Goal: Information Seeking & Learning: Find contact information

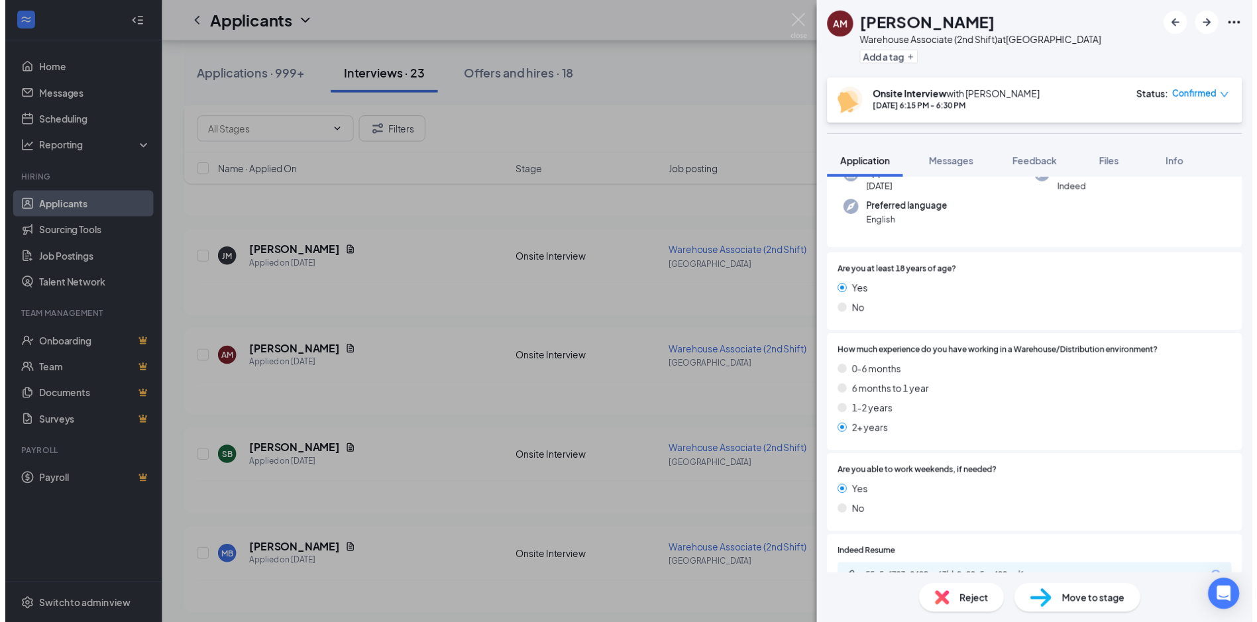
scroll to position [265, 0]
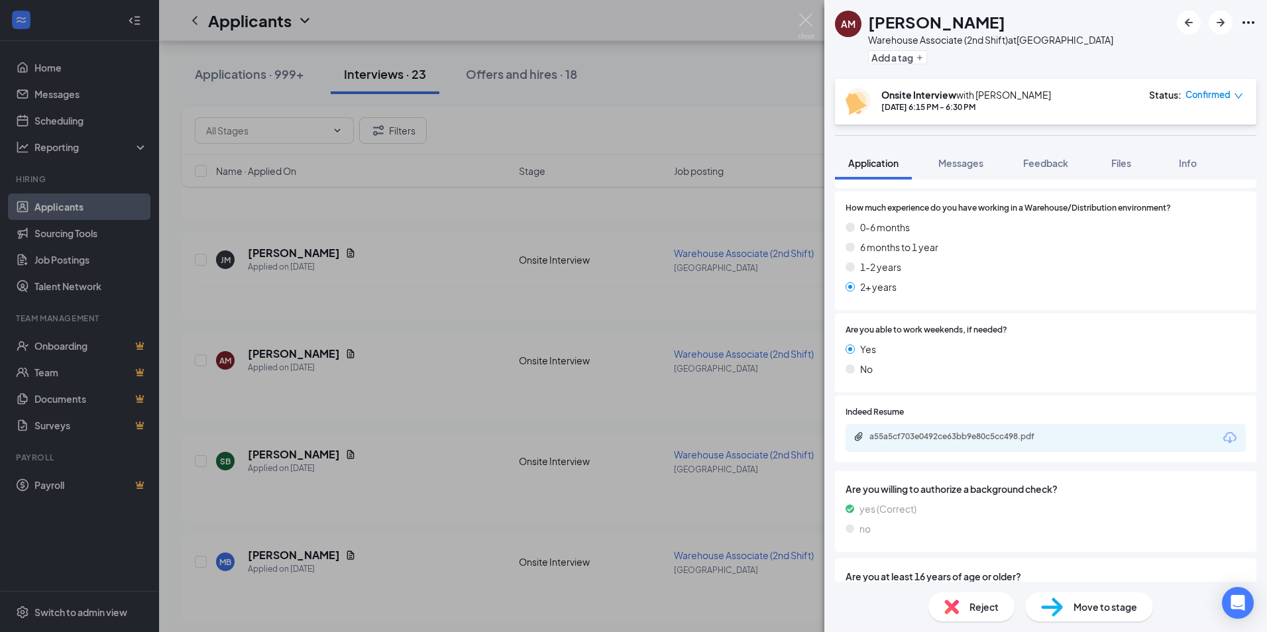
click at [499, 77] on div "AM [PERSON_NAME] Warehouse Associate (2nd Shift) at [GEOGRAPHIC_DATA] Add a tag…" at bounding box center [633, 316] width 1267 height 632
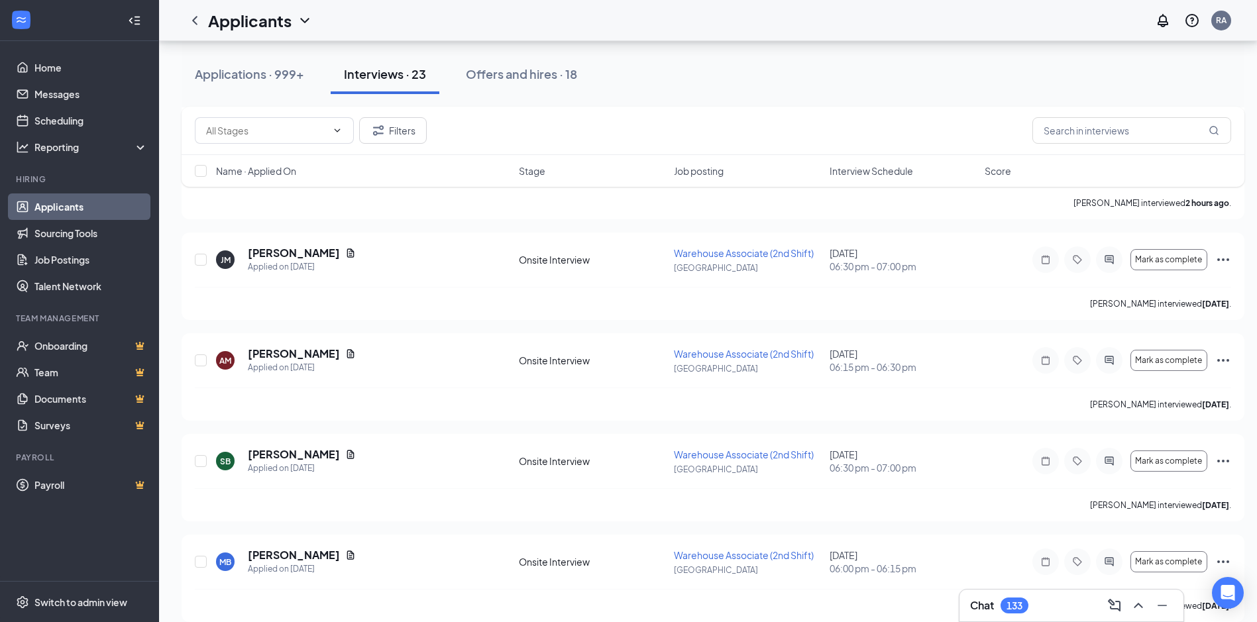
click at [499, 77] on div "Offers and hires · 18" at bounding box center [521, 74] width 111 height 17
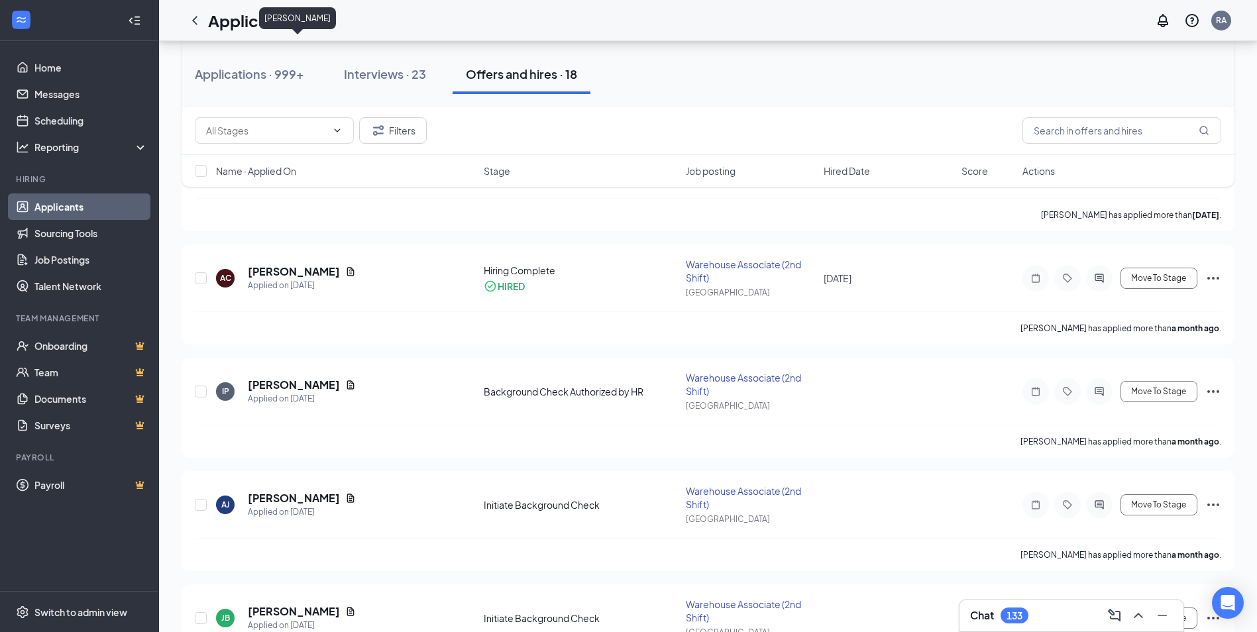
scroll to position [1060, 0]
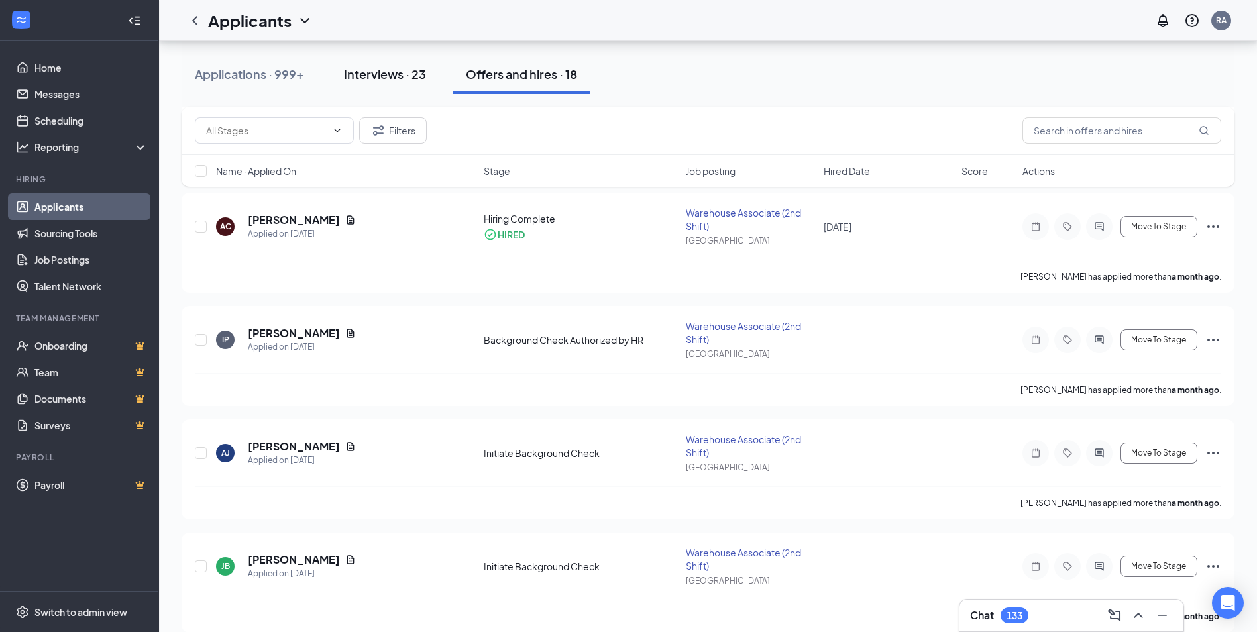
click at [376, 79] on div "Interviews · 23" at bounding box center [385, 74] width 82 height 17
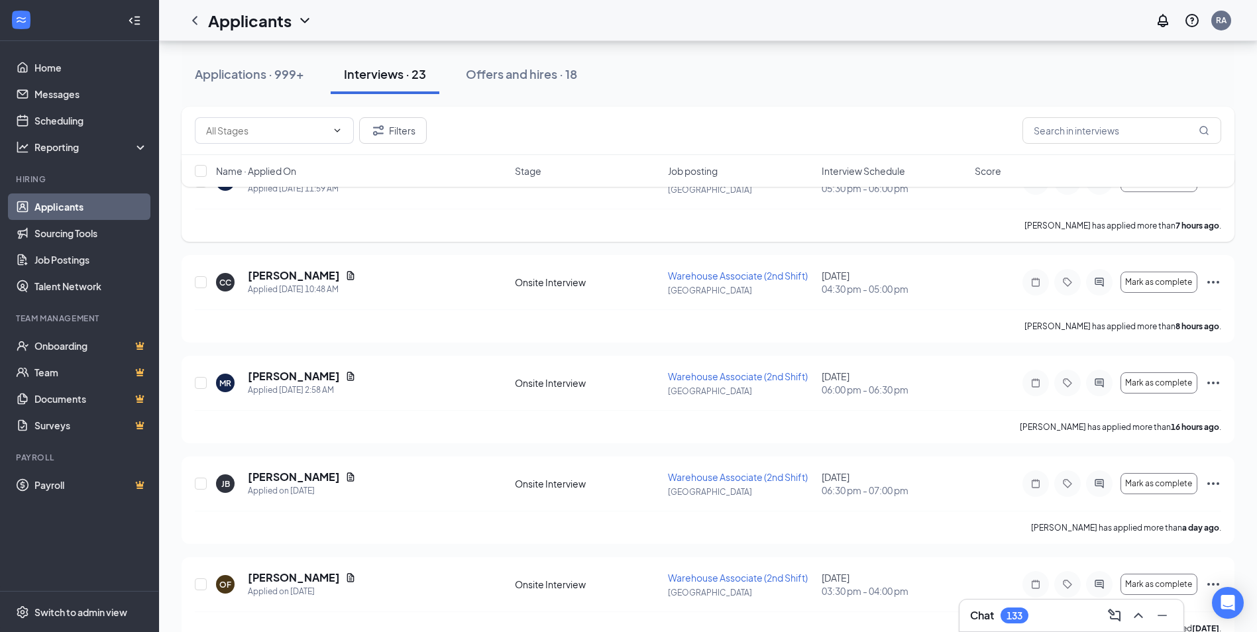
scroll to position [199, 0]
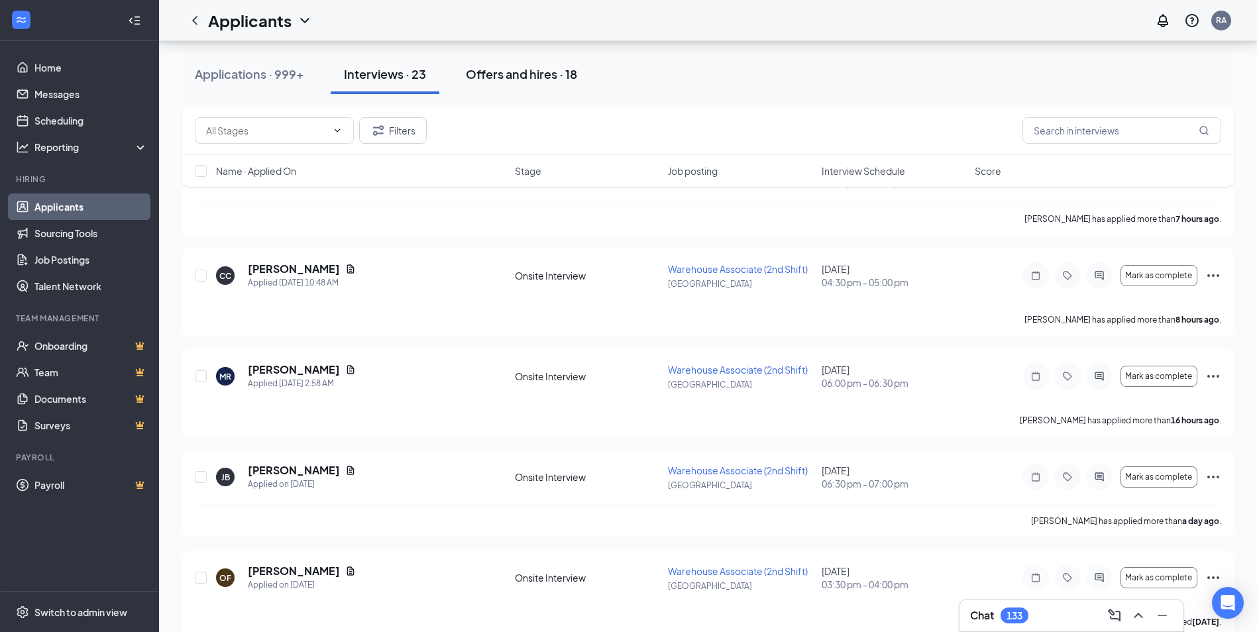
click at [519, 79] on div "Offers and hires · 18" at bounding box center [521, 74] width 111 height 17
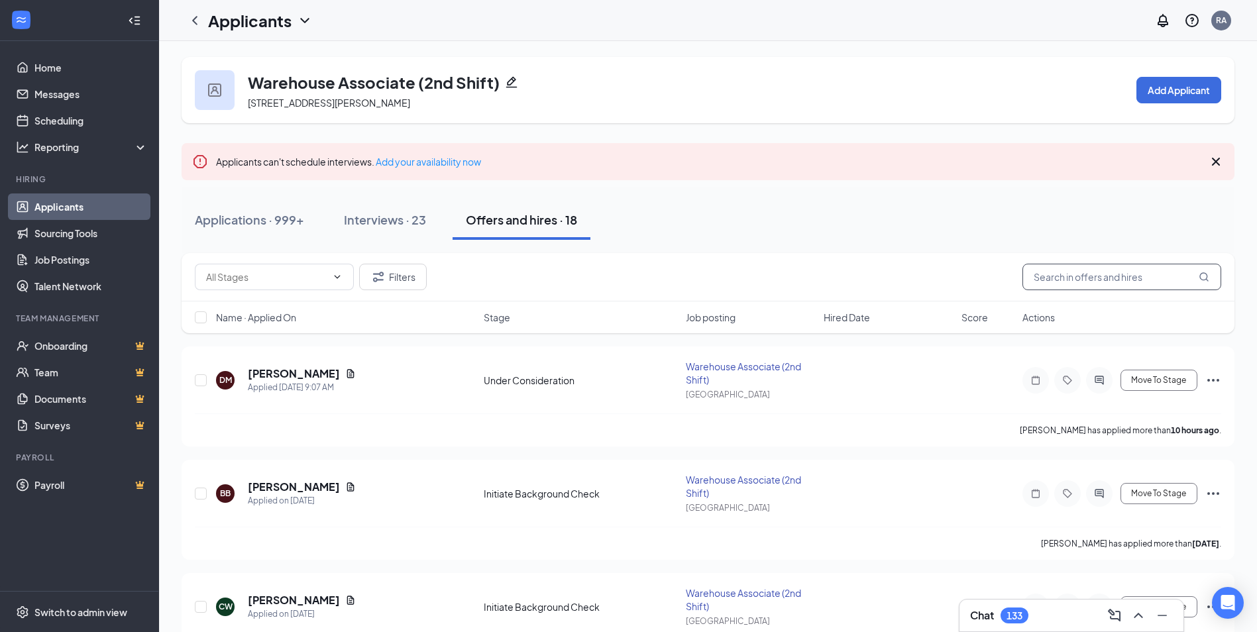
click at [1065, 282] on input "text" at bounding box center [1121, 277] width 199 height 26
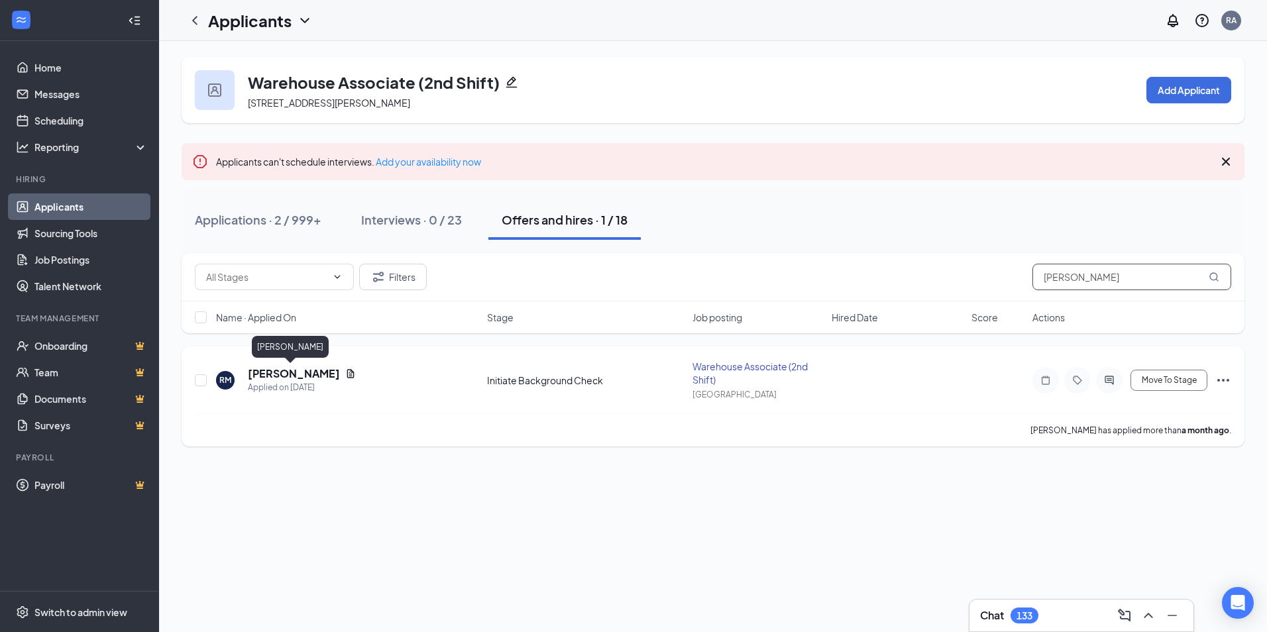
type input "[PERSON_NAME]"
click at [288, 376] on h5 "[PERSON_NAME]" at bounding box center [294, 373] width 92 height 15
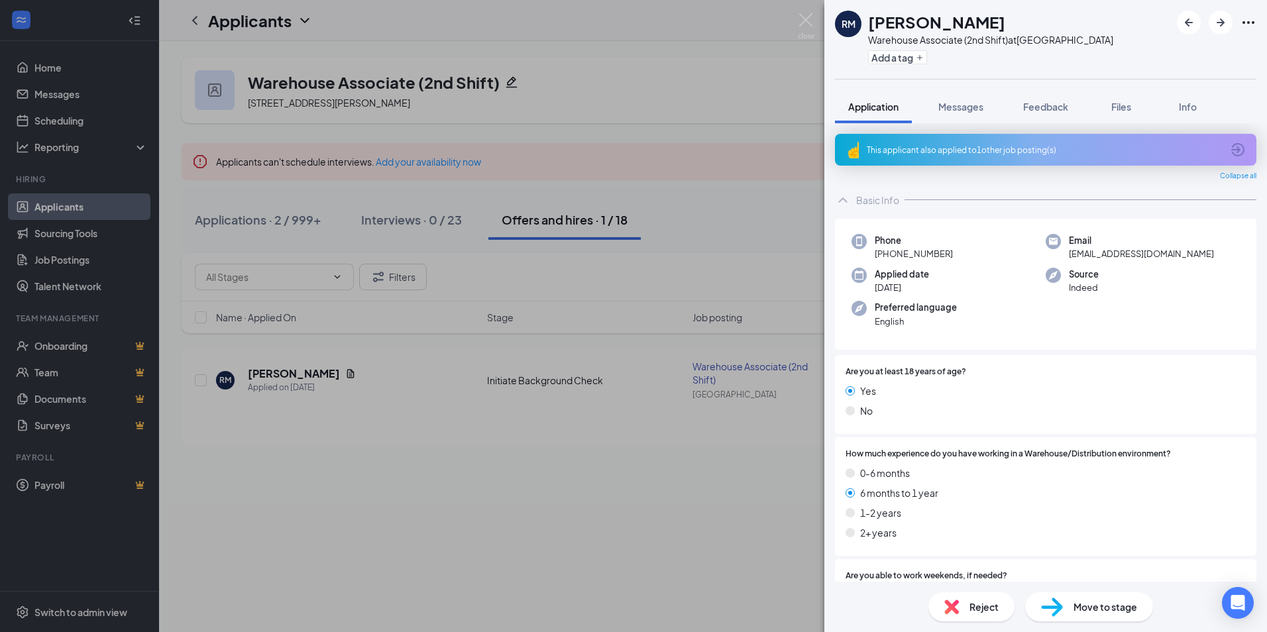
click at [1100, 252] on span "[EMAIL_ADDRESS][DOMAIN_NAME]" at bounding box center [1141, 253] width 145 height 13
copy span "[EMAIL_ADDRESS][DOMAIN_NAME]"
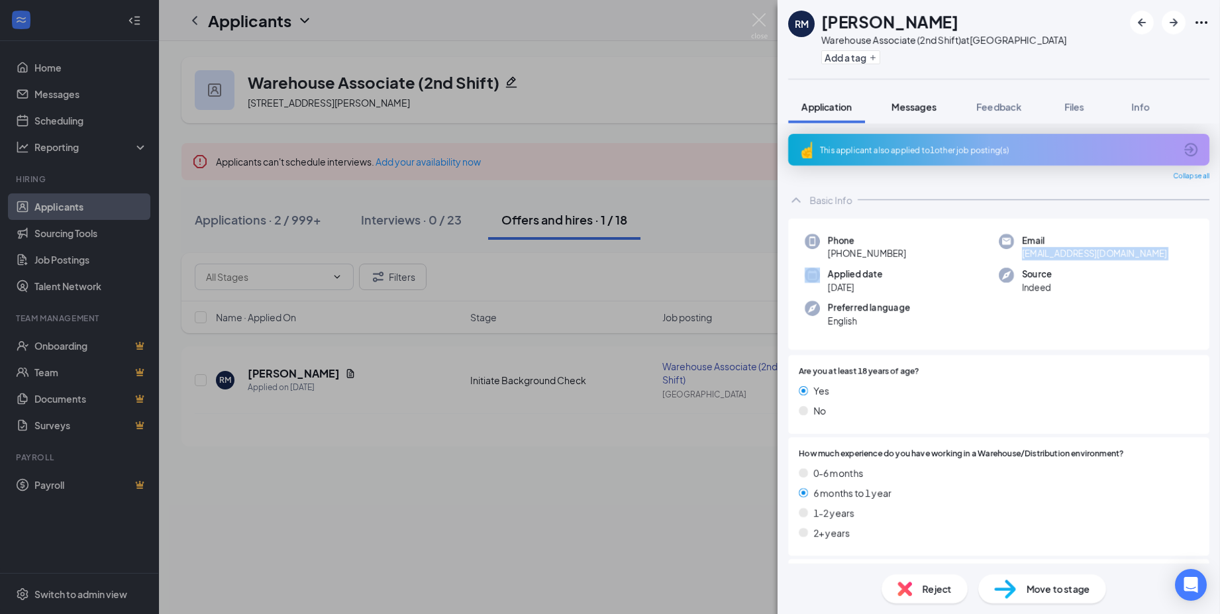
click at [914, 107] on span "Messages" at bounding box center [914, 107] width 45 height 12
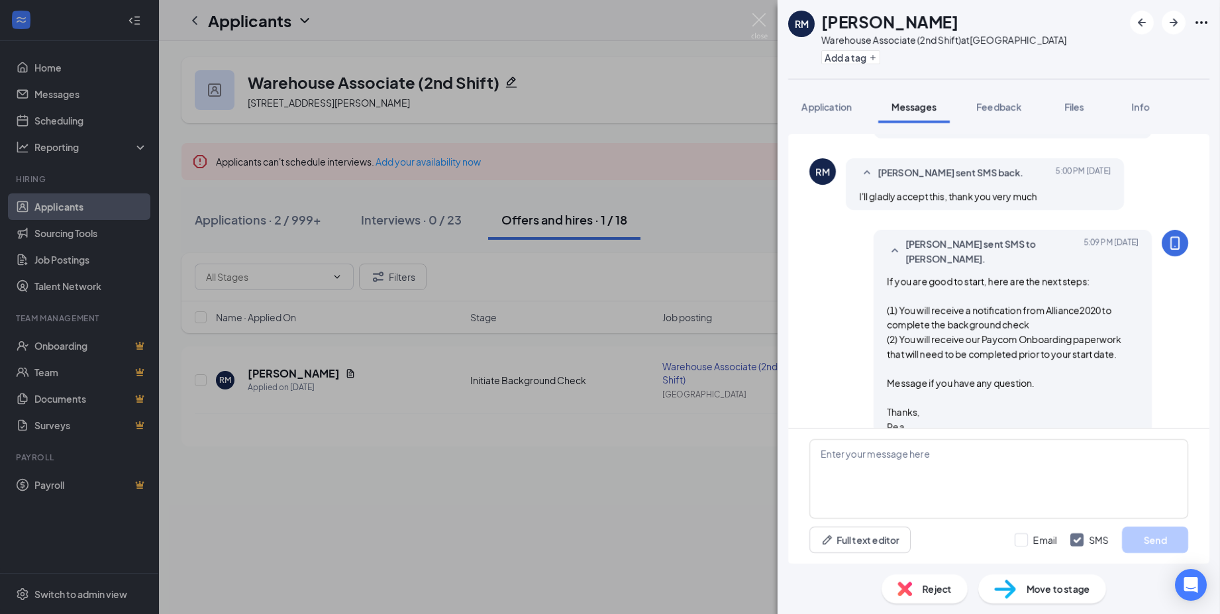
scroll to position [780, 0]
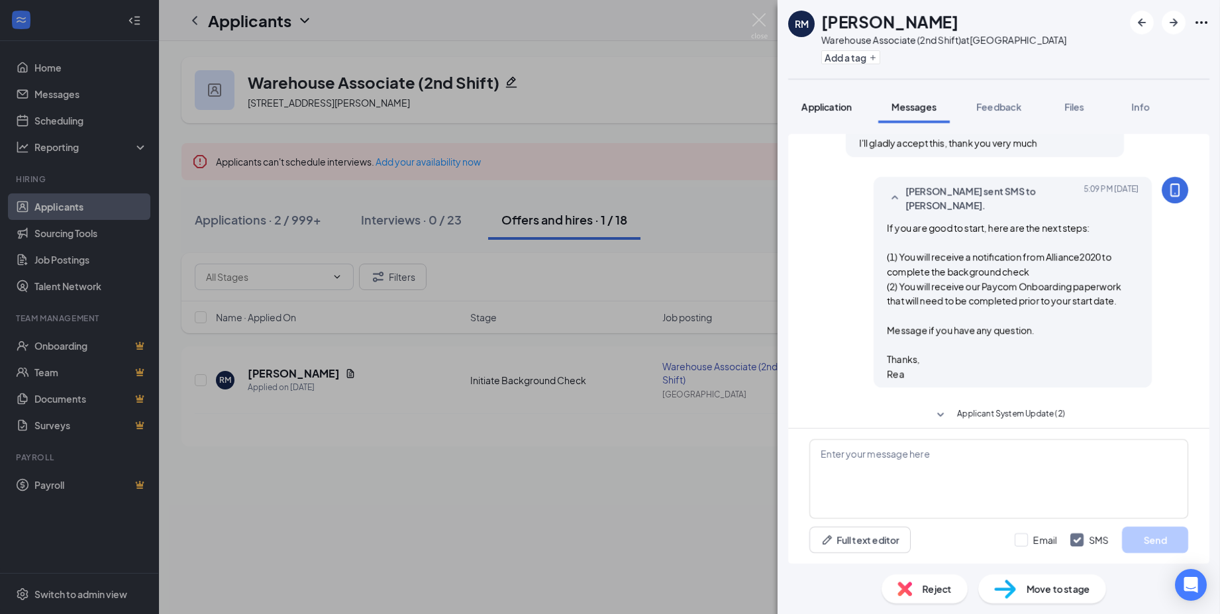
click at [820, 104] on span "Application" at bounding box center [827, 107] width 50 height 12
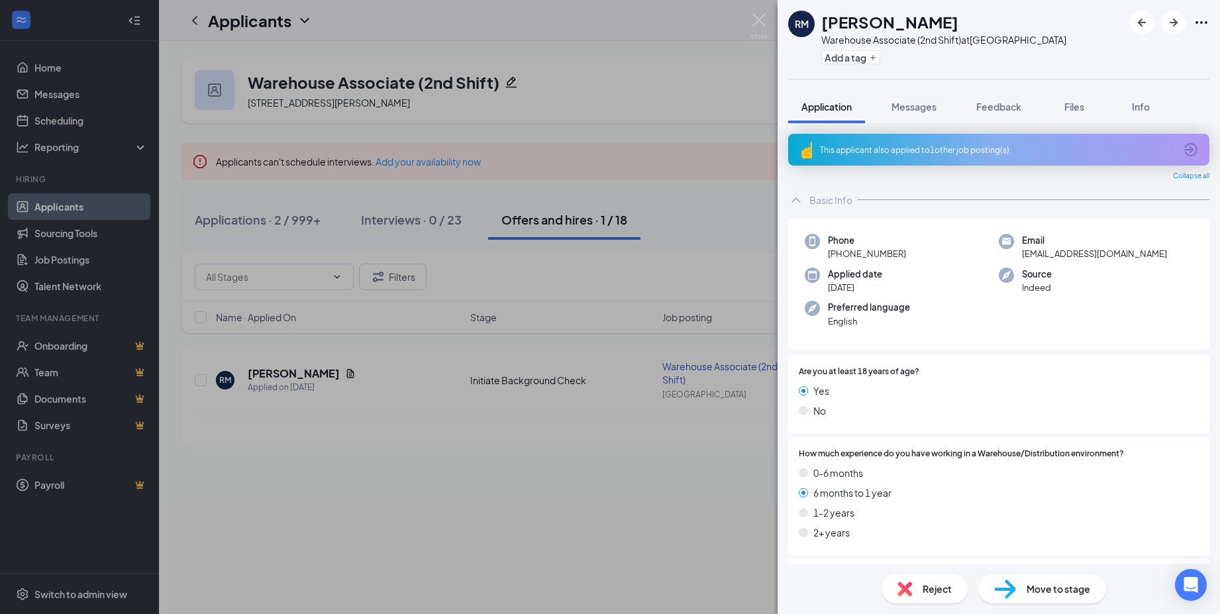
click at [1068, 248] on span "[EMAIL_ADDRESS][DOMAIN_NAME]" at bounding box center [1094, 253] width 145 height 13
click at [1068, 252] on span "[EMAIL_ADDRESS][DOMAIN_NAME]" at bounding box center [1094, 253] width 145 height 13
copy span "[EMAIL_ADDRESS][DOMAIN_NAME]"
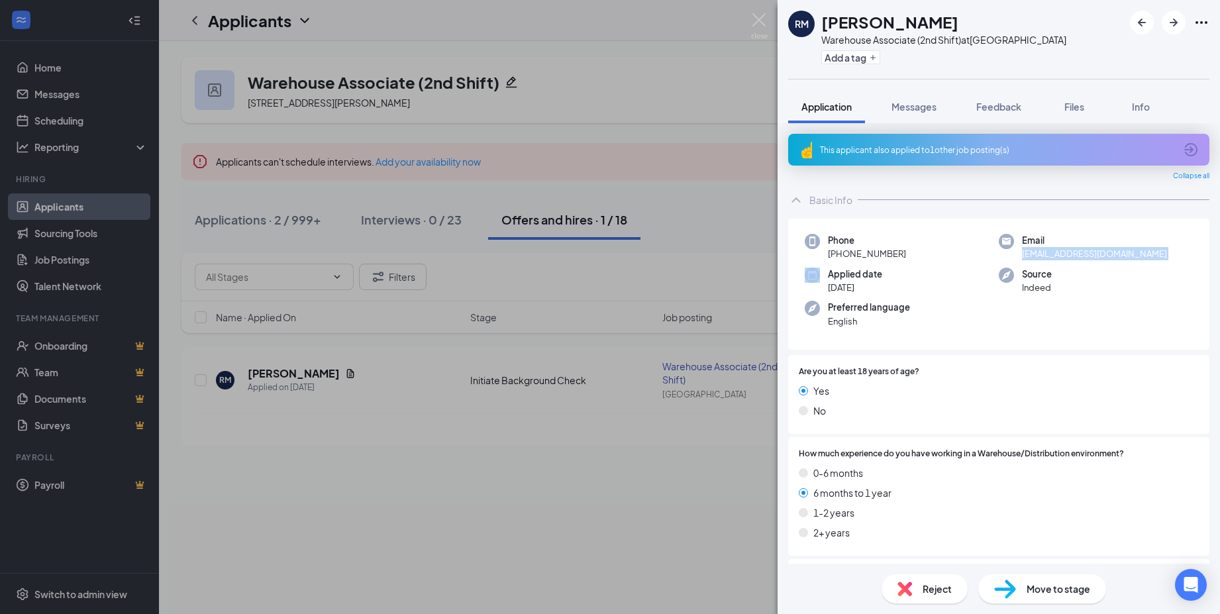
click at [968, 286] on div "Applied date [DATE]" at bounding box center [902, 281] width 194 height 27
click at [861, 249] on span "[PHONE_NUMBER]" at bounding box center [867, 253] width 78 height 13
copy span "[PHONE_NUMBER]"
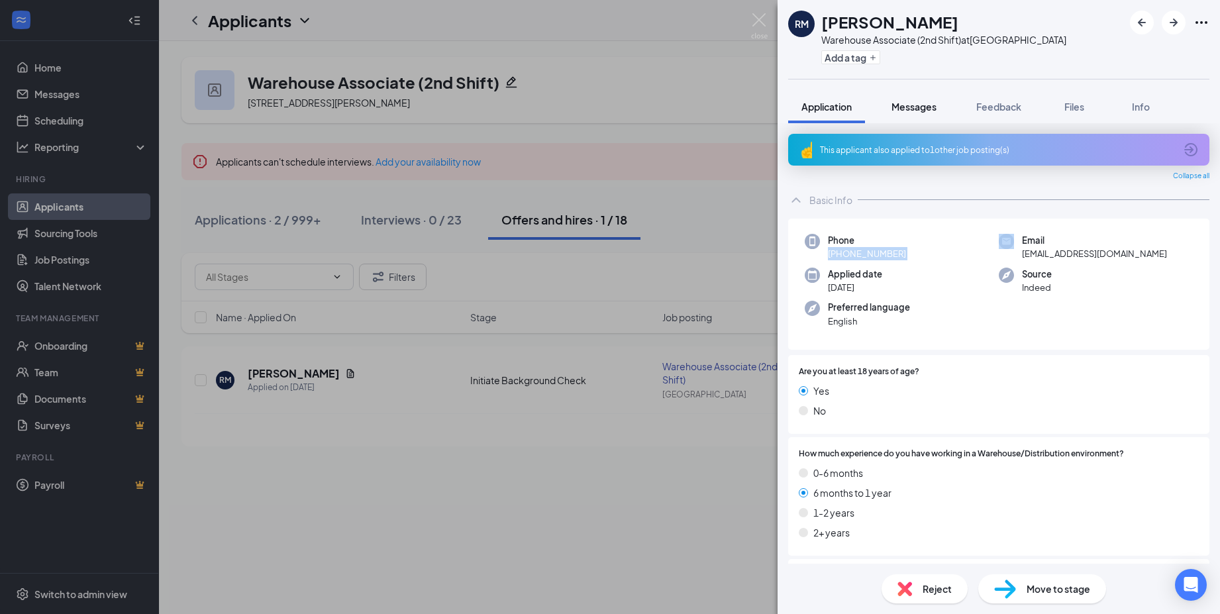
click at [905, 105] on span "Messages" at bounding box center [914, 107] width 45 height 12
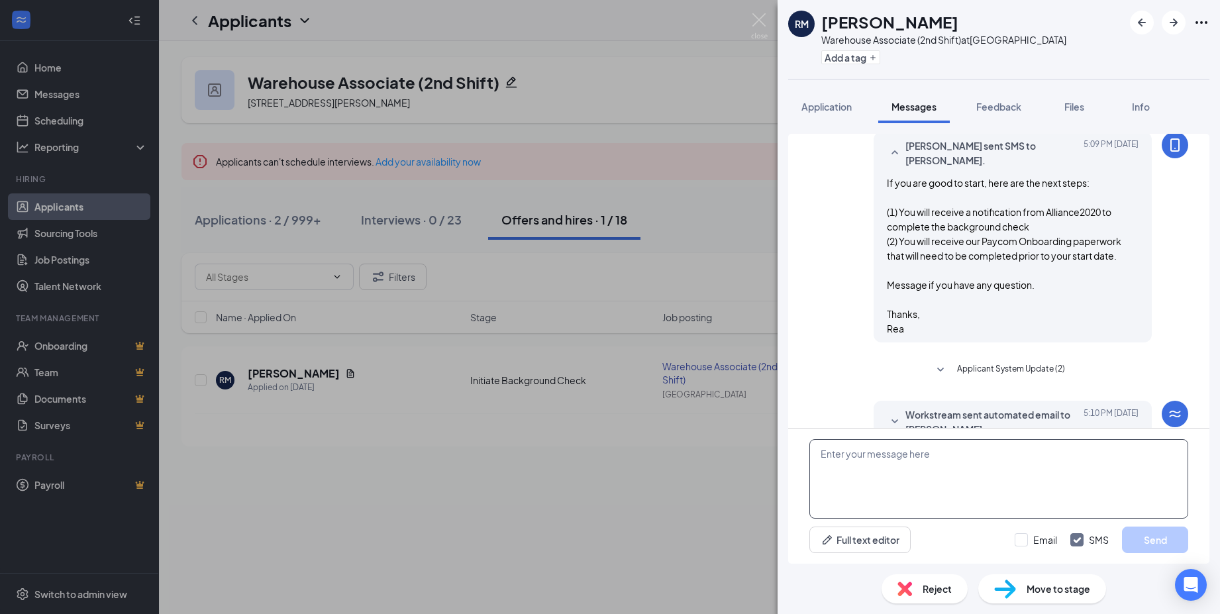
scroll to position [916, 0]
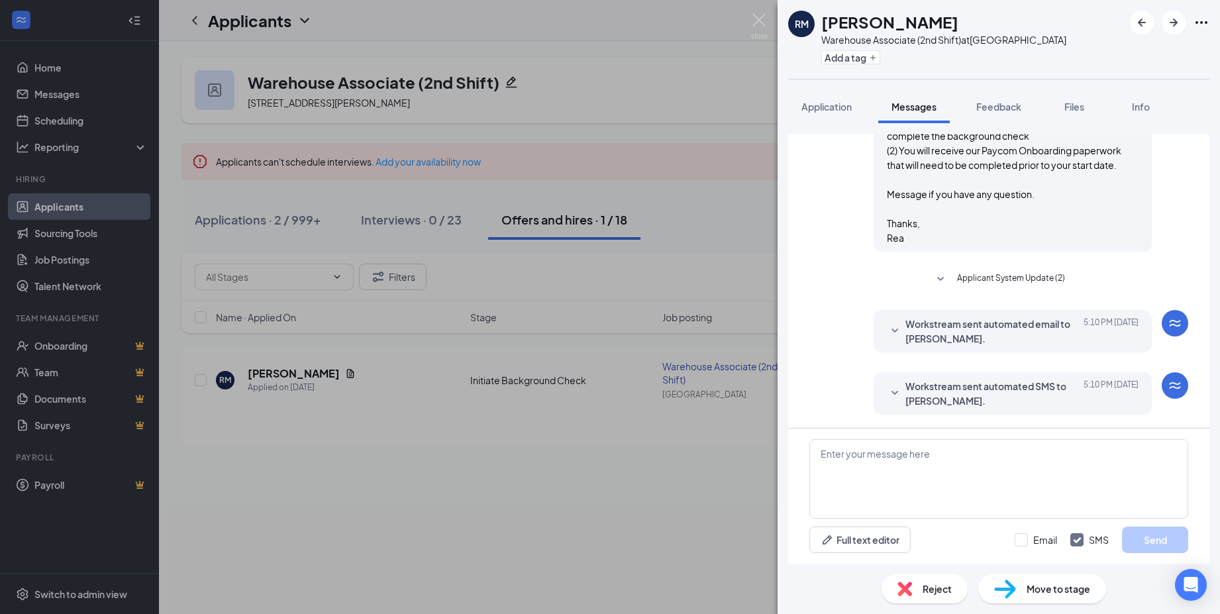
drag, startPoint x: 816, startPoint y: 110, endPoint x: 32, endPoint y: 161, distance: 786.0
click at [816, 109] on span "Application" at bounding box center [827, 107] width 50 height 12
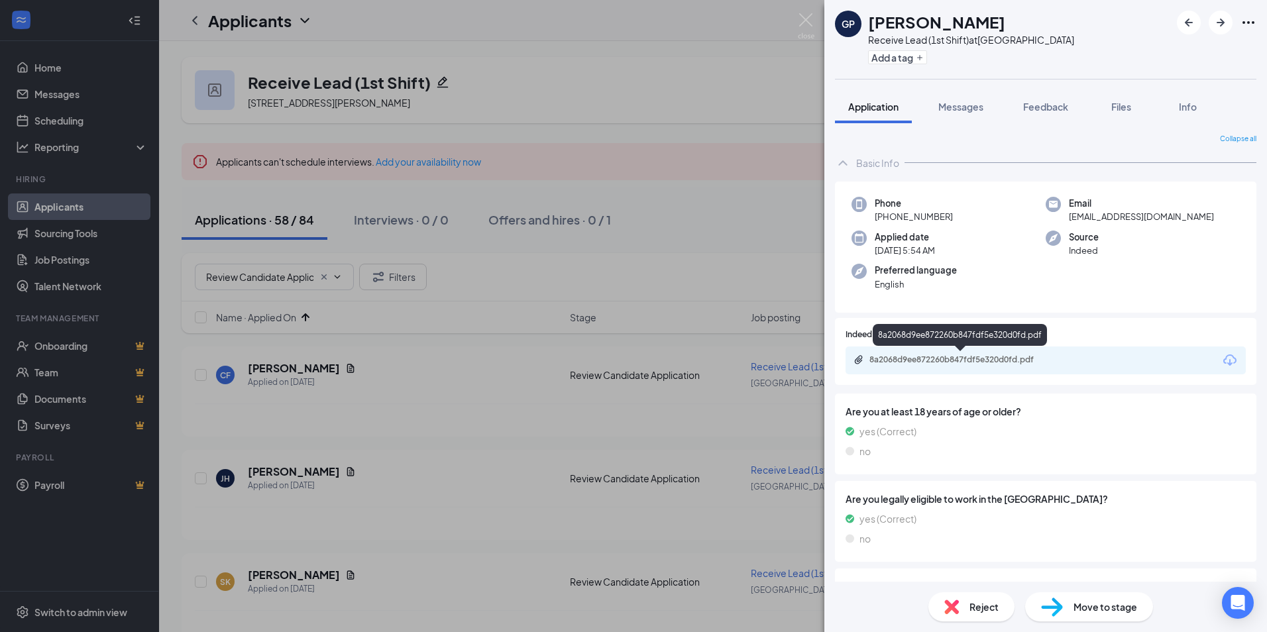
click at [975, 358] on div "8a2068d9ee872260b847fdf5e320d0fd.pdf" at bounding box center [961, 359] width 185 height 11
click at [975, 608] on span "Reject" at bounding box center [983, 607] width 29 height 15
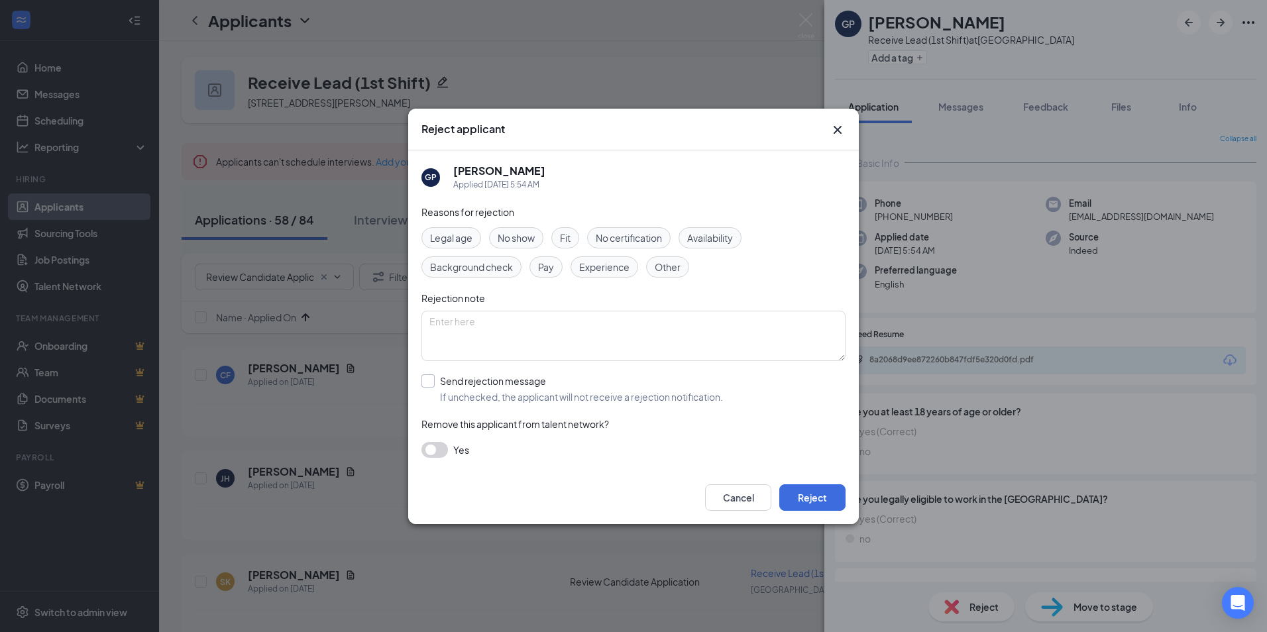
click at [444, 382] on input "Send rejection message If unchecked, the applicant will not receive a rejection…" at bounding box center [571, 388] width 301 height 29
checkbox input "true"
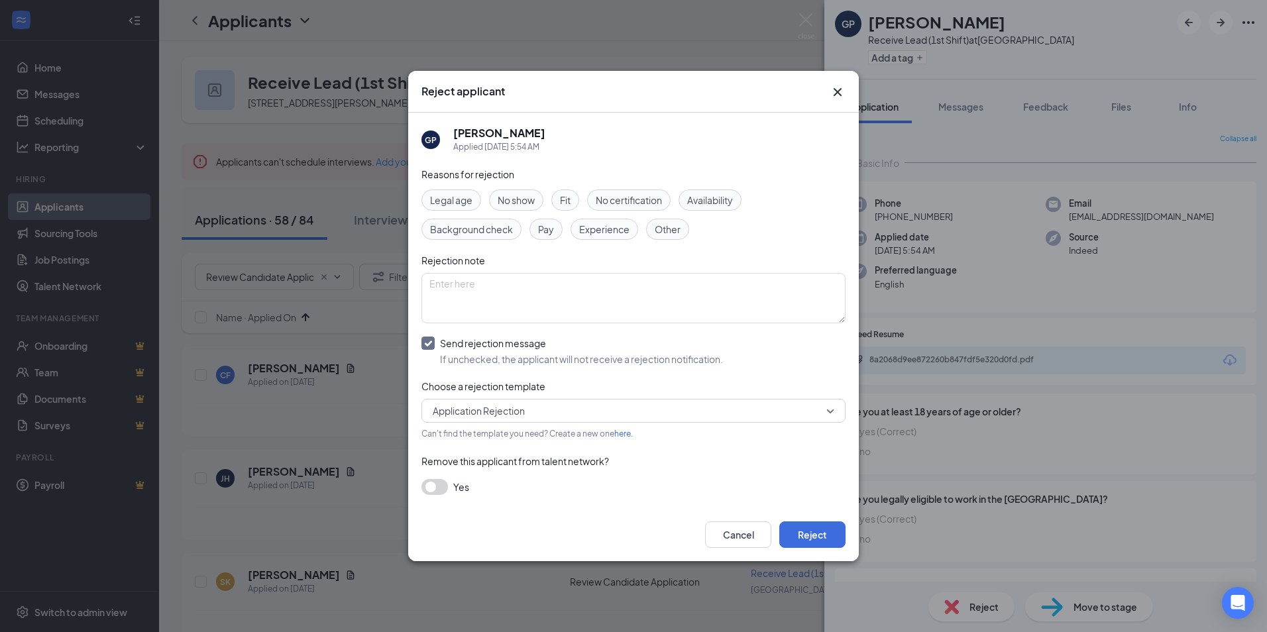
click at [436, 492] on button "button" at bounding box center [434, 487] width 26 height 16
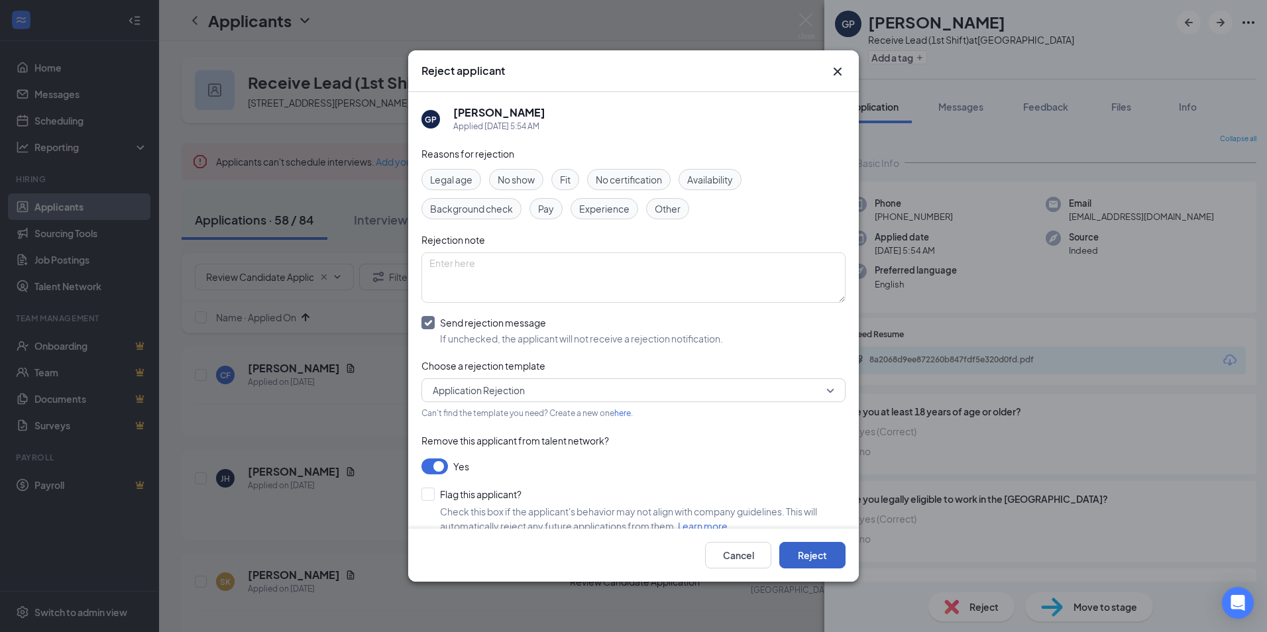
click at [812, 558] on button "Reject" at bounding box center [812, 555] width 66 height 26
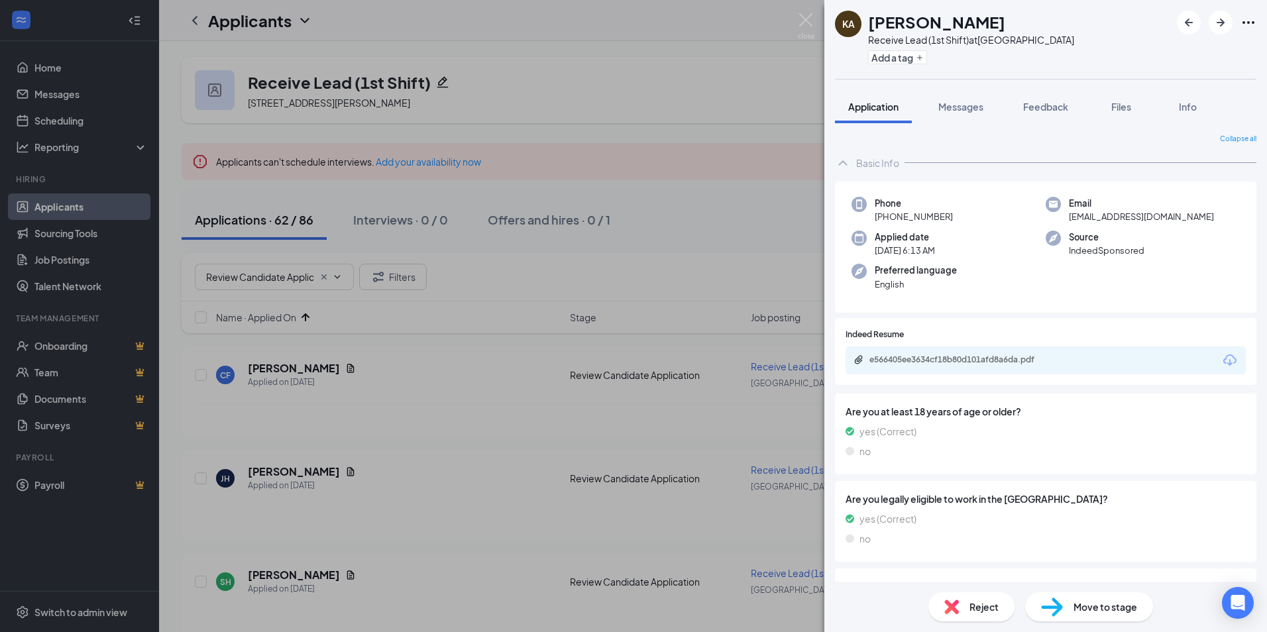
click at [382, 465] on div "KA Kirby Almon Receive Lead (1st Shift) at Atlanta Add a tag Application Messag…" at bounding box center [633, 316] width 1267 height 632
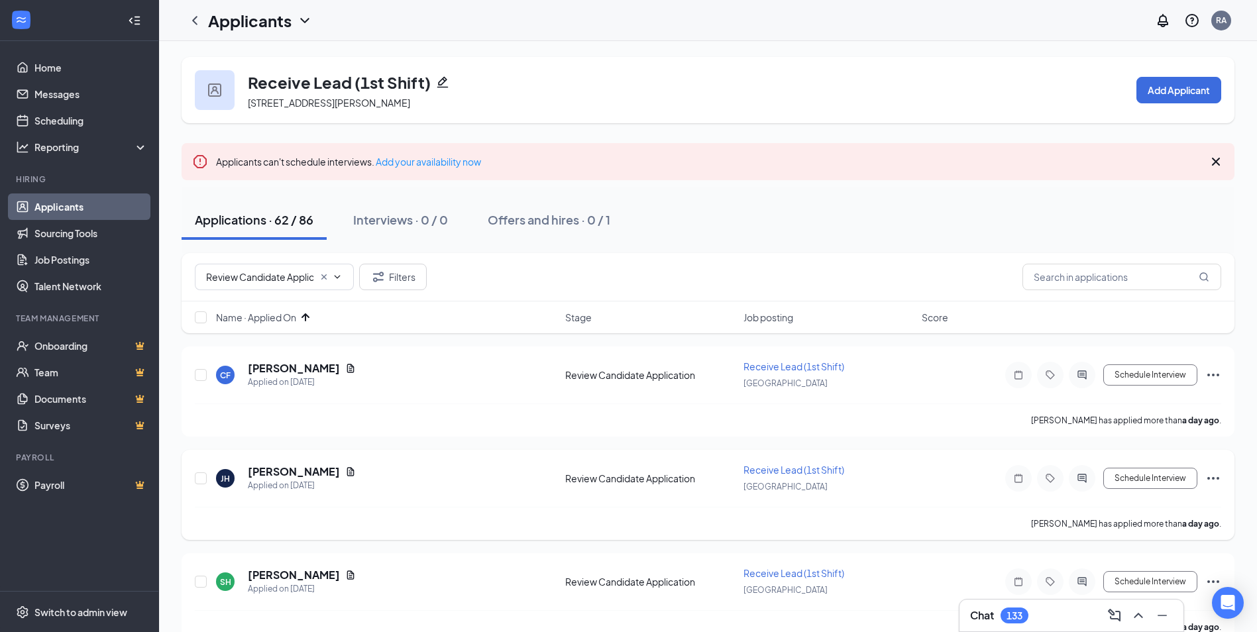
click at [299, 468] on h5 "Jasmine Harris" at bounding box center [294, 471] width 92 height 15
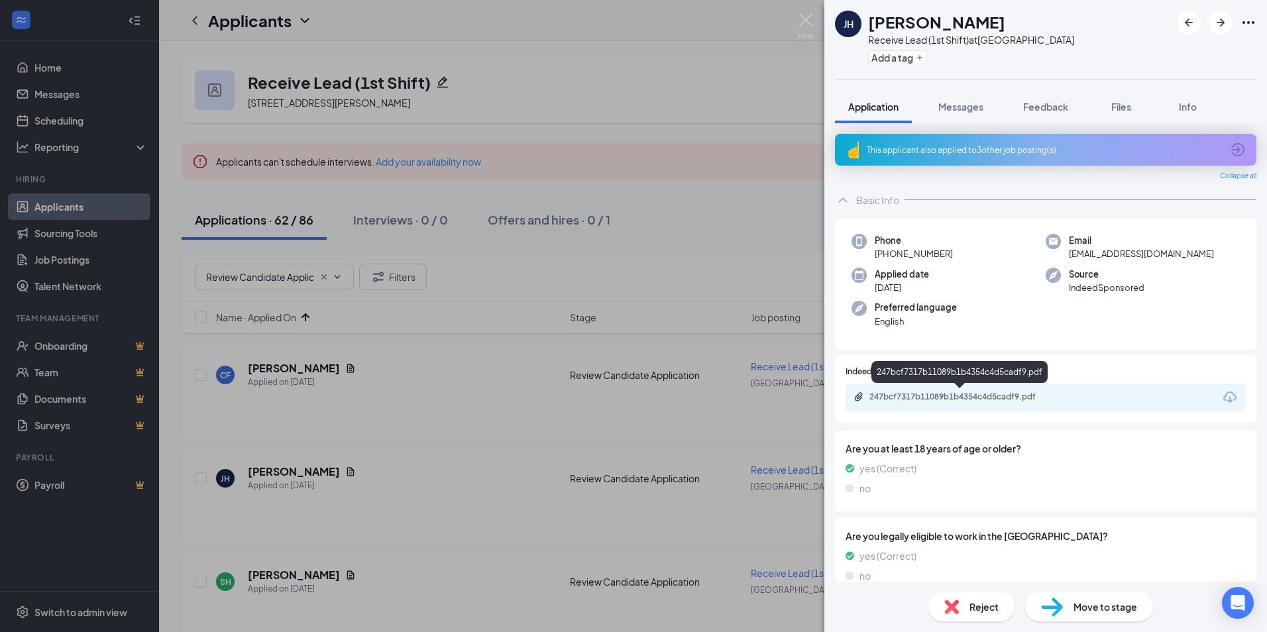
click at [1002, 397] on div "247bcf7317b11089b1b4354c4d5cadf9.pdf" at bounding box center [961, 397] width 185 height 11
